Goal: Navigation & Orientation: Find specific page/section

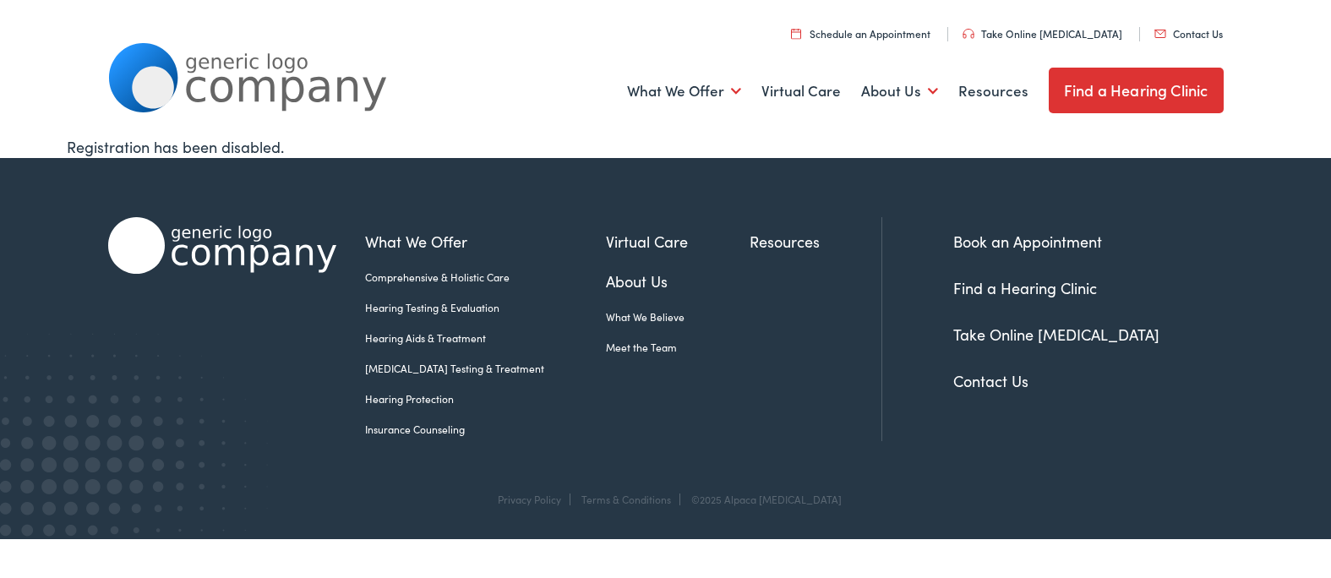
click at [607, 286] on link "About Us" at bounding box center [678, 281] width 144 height 23
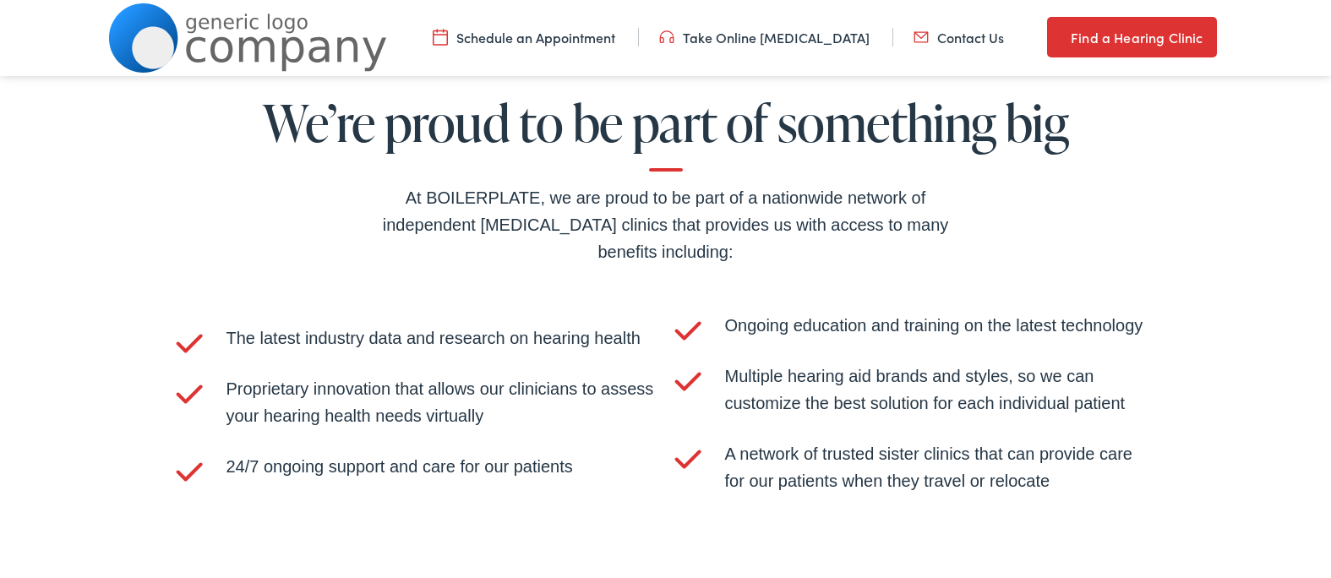
scroll to position [3703, 0]
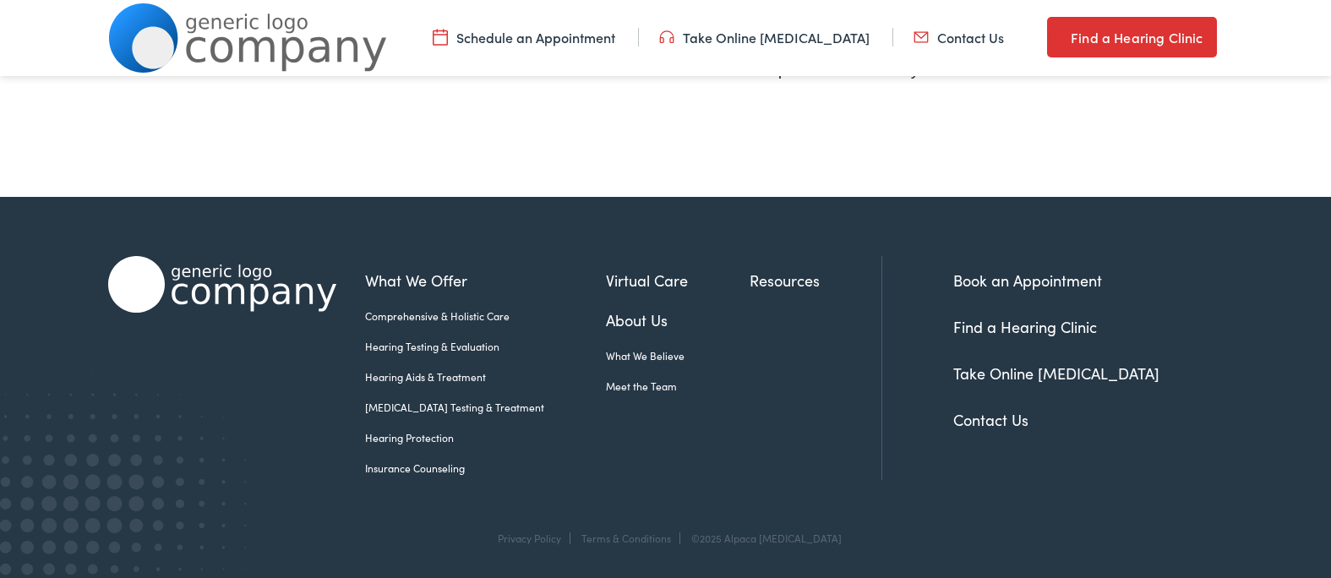
click at [614, 383] on link "Meet the Team" at bounding box center [678, 386] width 144 height 15
